Goal: Task Accomplishment & Management: Manage account settings

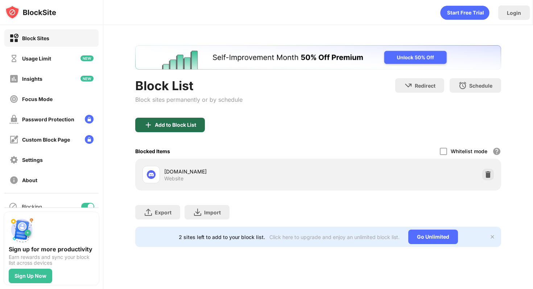
click at [184, 122] on div "Add to Block List" at bounding box center [175, 125] width 41 height 6
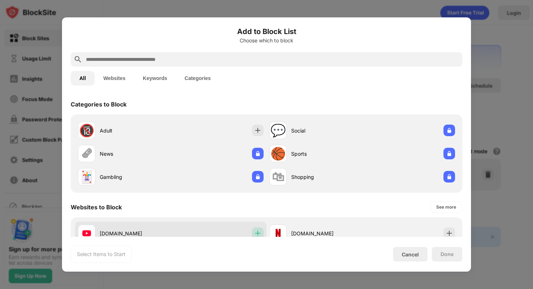
click at [262, 233] on div at bounding box center [258, 234] width 12 height 12
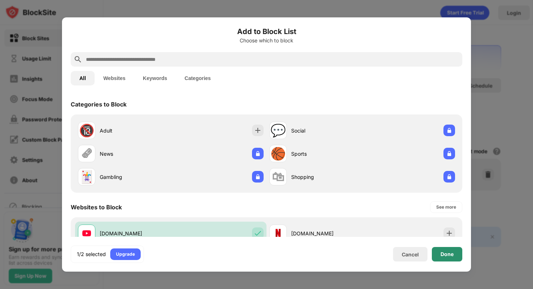
click at [450, 258] on div "Done" at bounding box center [447, 254] width 30 height 14
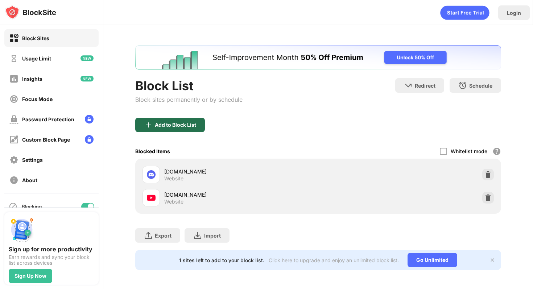
click at [184, 129] on div "Add to Block List" at bounding box center [170, 125] width 70 height 14
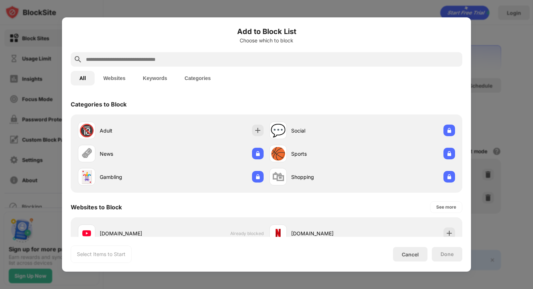
click at [408, 252] on div "Cancel" at bounding box center [409, 254] width 17 height 6
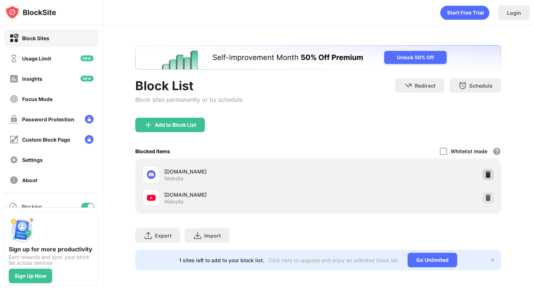
click at [489, 174] on img at bounding box center [487, 174] width 7 height 7
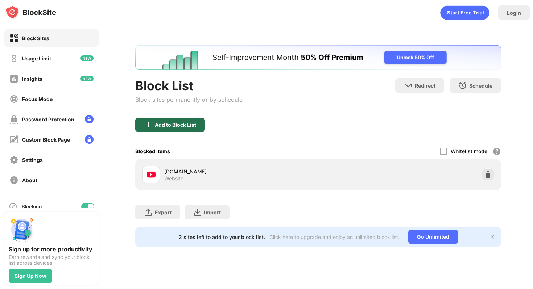
click at [169, 131] on div "Add to Block List" at bounding box center [170, 125] width 70 height 14
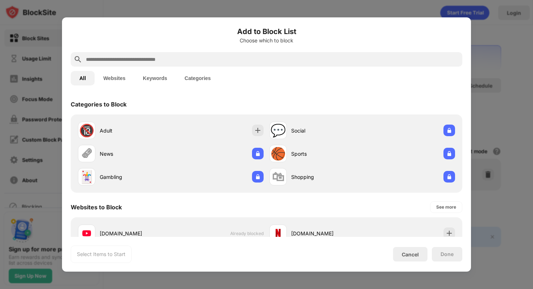
click at [147, 64] on div at bounding box center [266, 59] width 391 height 14
click at [146, 61] on input "text" at bounding box center [272, 59] width 374 height 9
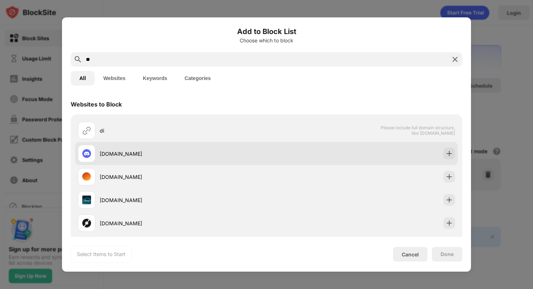
type input "**"
click at [159, 156] on div "[DOMAIN_NAME]" at bounding box center [183, 154] width 167 height 8
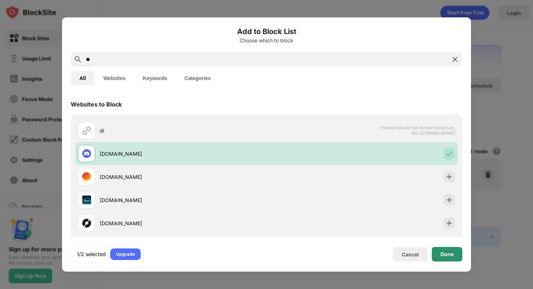
click at [445, 253] on div "Done" at bounding box center [446, 254] width 13 height 6
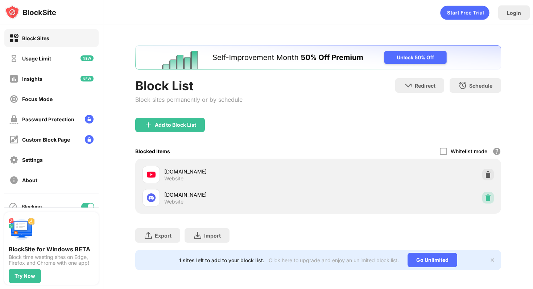
click at [489, 195] on img at bounding box center [487, 197] width 7 height 7
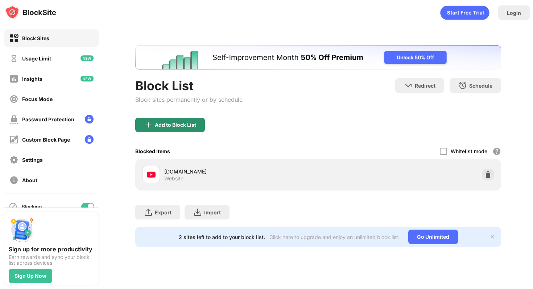
click at [177, 128] on div "Add to Block List" at bounding box center [170, 125] width 70 height 14
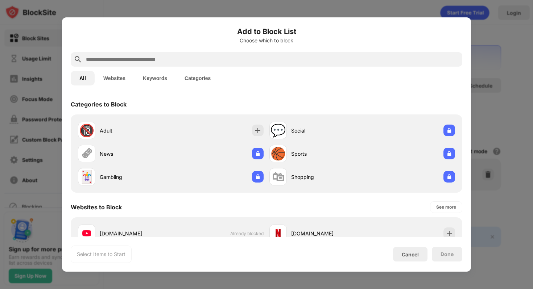
click at [184, 62] on input "text" at bounding box center [272, 59] width 374 height 9
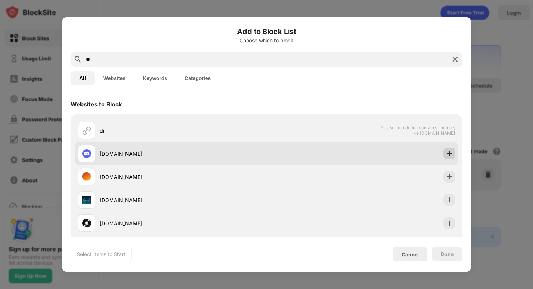
type input "**"
click at [448, 156] on img at bounding box center [448, 153] width 7 height 7
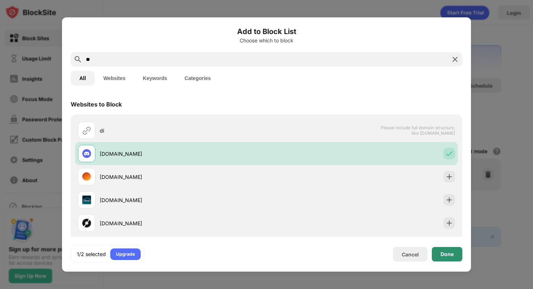
click at [454, 258] on div "Done" at bounding box center [447, 254] width 30 height 14
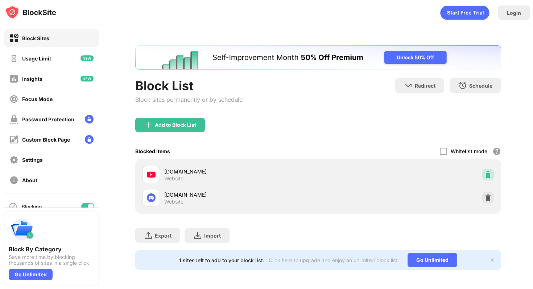
click at [484, 178] on img at bounding box center [487, 174] width 7 height 7
